Goal: Task Accomplishment & Management: Use online tool/utility

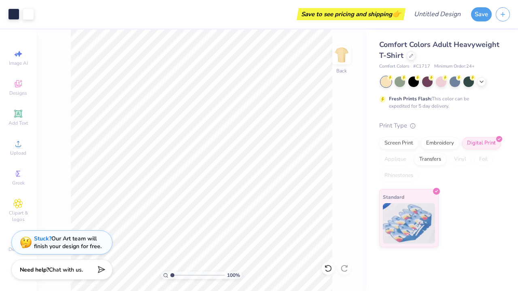
click at [499, 66] on div "Comfort Colors # C1717 Minimum Order: 24 +" at bounding box center [440, 66] width 123 height 7
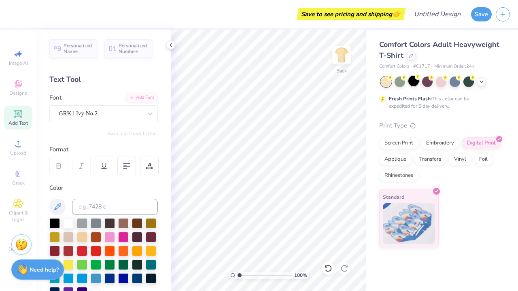
click at [412, 84] on div at bounding box center [413, 81] width 11 height 11
click at [417, 80] on div at bounding box center [413, 81] width 11 height 11
click at [20, 86] on icon at bounding box center [18, 84] width 6 height 5
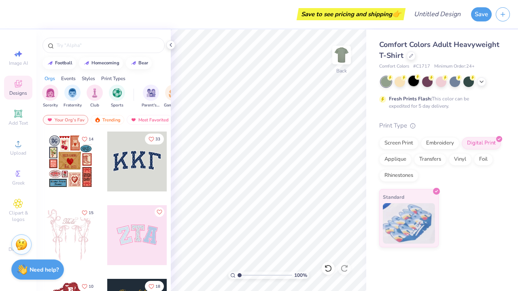
click at [418, 82] on div at bounding box center [413, 81] width 11 height 11
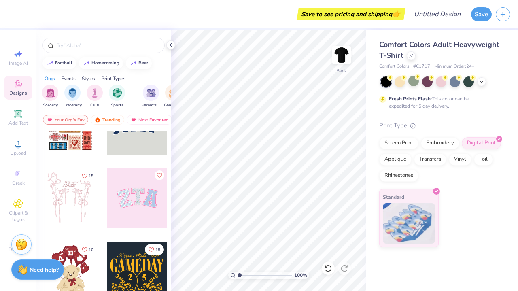
scroll to position [40, 0]
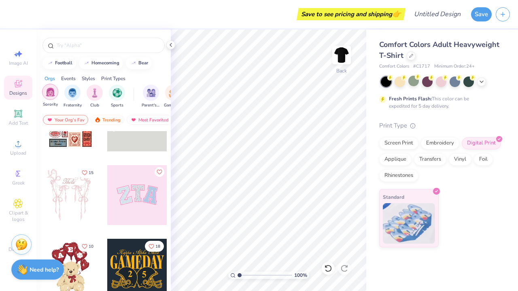
click at [54, 94] on img "filter for Sorority" at bounding box center [50, 91] width 9 height 9
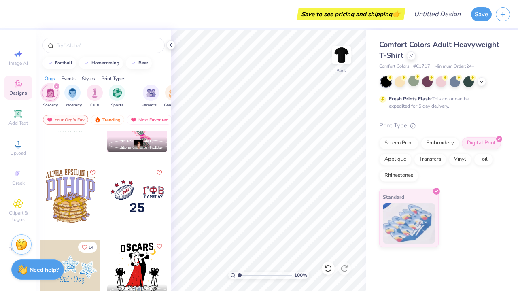
scroll to position [3721, 0]
click at [138, 214] on div at bounding box center [137, 195] width 60 height 60
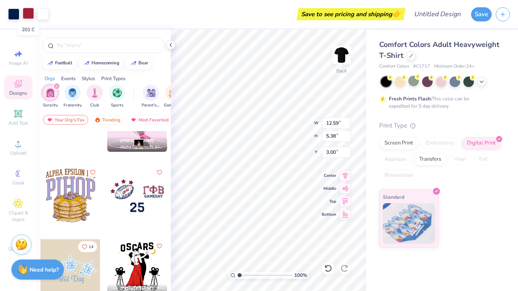
click at [30, 13] on div at bounding box center [28, 13] width 11 height 11
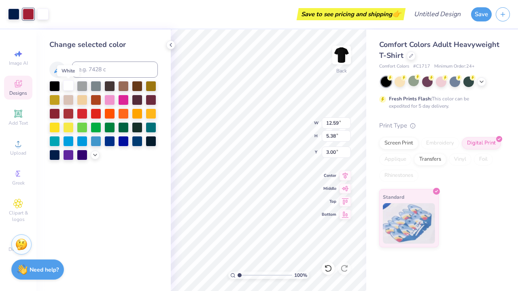
click at [64, 85] on div at bounding box center [68, 85] width 11 height 11
click at [66, 88] on div at bounding box center [68, 85] width 11 height 11
click at [66, 89] on div at bounding box center [68, 85] width 11 height 11
click at [12, 14] on div at bounding box center [13, 13] width 11 height 11
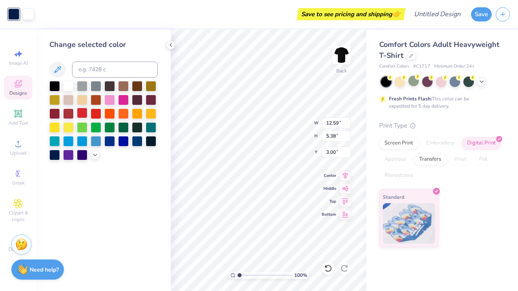
click at [79, 114] on div at bounding box center [82, 113] width 11 height 11
click at [85, 116] on div at bounding box center [82, 113] width 11 height 11
click at [83, 117] on div at bounding box center [82, 113] width 11 height 11
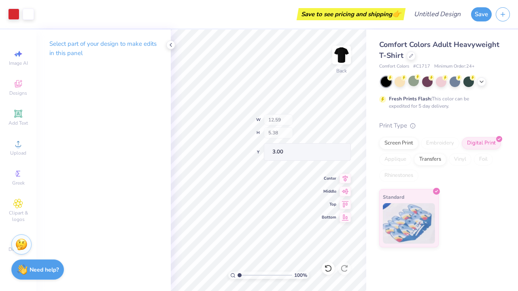
type input "3.79"
type input "1.67"
type input "3.85"
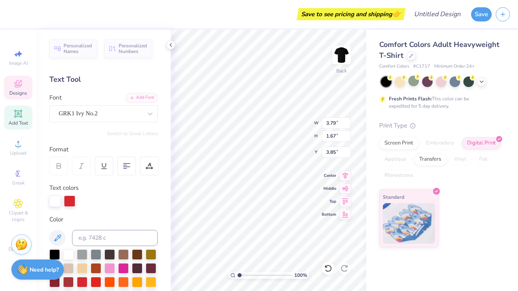
type textarea "G"
type textarea "C"
type textarea "cghs"
type input "3.26"
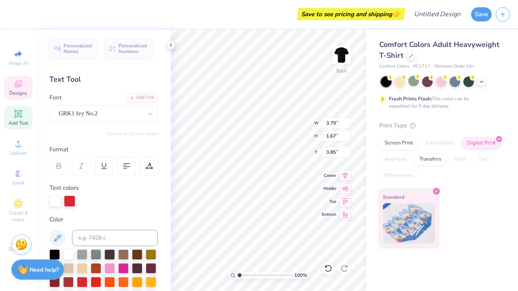
type input "0.49"
type input "5.57"
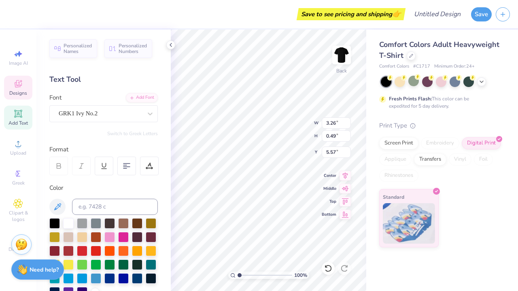
type textarea "L"
type textarea "[DEMOGRAPHIC_DATA] cavs"
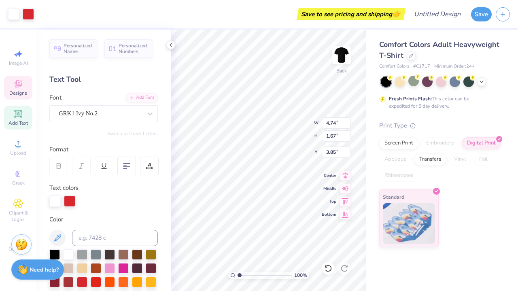
type input "3.71"
